Goal: Task Accomplishment & Management: Use online tool/utility

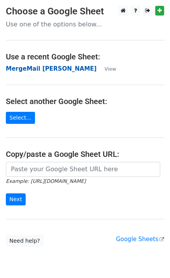
click at [50, 71] on strong "MergeMail [PERSON_NAME]" at bounding box center [51, 68] width 90 height 7
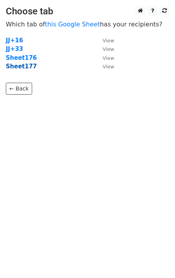
click at [24, 69] on strong "Sheet177" at bounding box center [21, 66] width 31 height 7
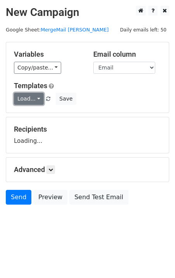
click at [32, 100] on link "Load..." at bounding box center [29, 99] width 30 height 12
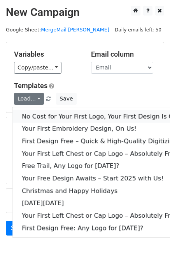
click at [48, 113] on link "No Cost for Your First Logo, Your First Design Is On Us!" at bounding box center [105, 116] width 186 height 12
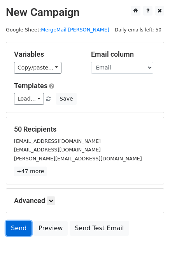
click at [20, 231] on link "Send" at bounding box center [19, 228] width 26 height 15
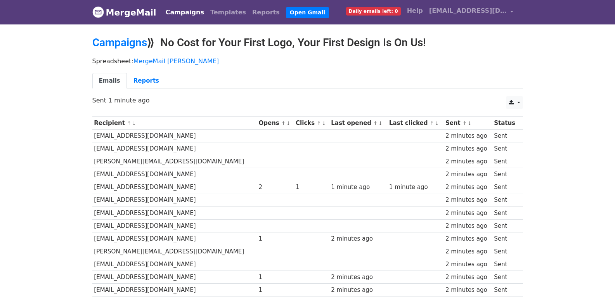
scroll to position [540, 0]
